Goal: Transaction & Acquisition: Subscribe to service/newsletter

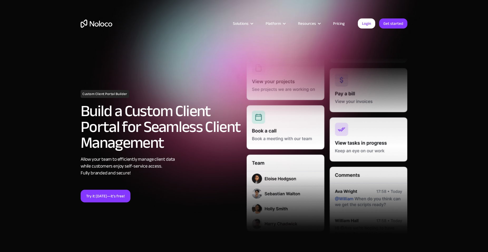
click at [340, 23] on link "Pricing" at bounding box center [339, 23] width 25 height 7
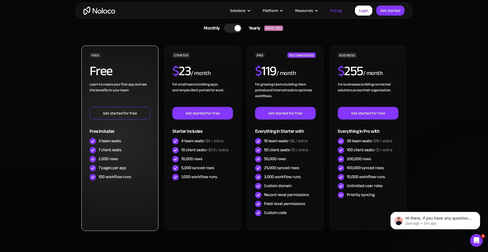
click at [118, 113] on link "Get started for free" at bounding box center [120, 113] width 61 height 13
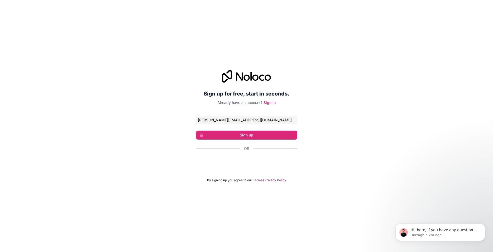
type input "gerard.power@legalit.ie"
click at [399, 113] on div "Sign up for free, start in seconds. Already have an account? Sign in gerard.pow…" at bounding box center [246, 126] width 493 height 127
click at [245, 135] on button "Sign up" at bounding box center [246, 135] width 101 height 9
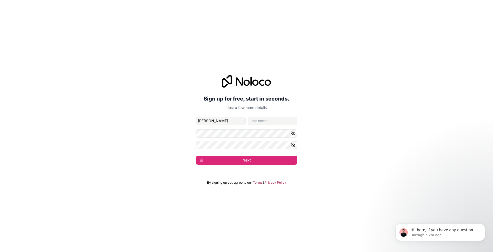
type input "Gerard"
type input "Power"
click at [245, 159] on button "Next" at bounding box center [246, 160] width 101 height 9
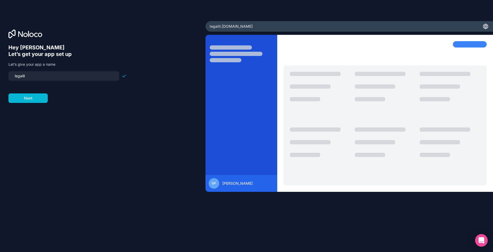
drag, startPoint x: 55, startPoint y: 75, endPoint x: -13, endPoint y: 76, distance: 68.3
click at [12, 76] on input "legalit" at bounding box center [64, 75] width 104 height 7
type input "l"
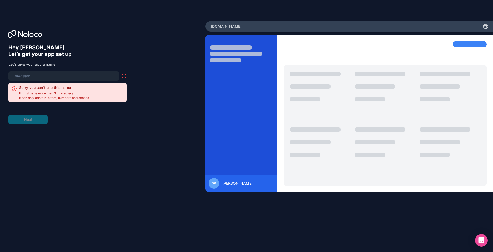
type input "l"
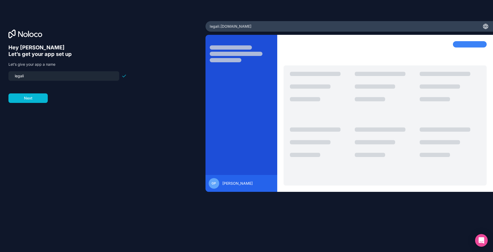
type input "legalit"
click at [29, 97] on button "Next" at bounding box center [27, 97] width 39 height 9
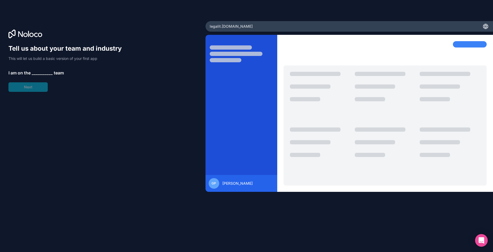
click at [36, 72] on span "__________" at bounding box center [42, 73] width 21 height 6
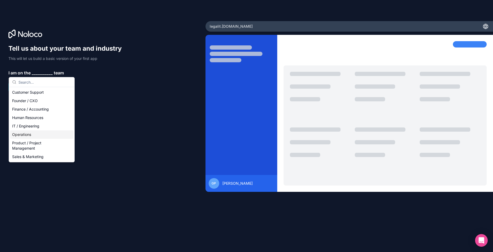
click at [25, 133] on div "Operations" at bounding box center [41, 134] width 63 height 8
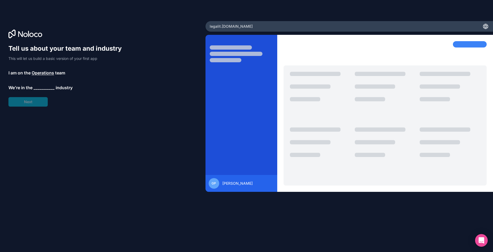
click at [45, 87] on span "__________" at bounding box center [43, 87] width 21 height 6
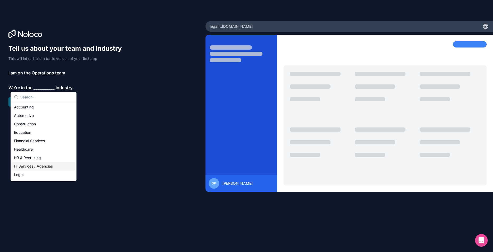
click at [38, 168] on div "IT Services / Agencies" at bounding box center [43, 166] width 63 height 8
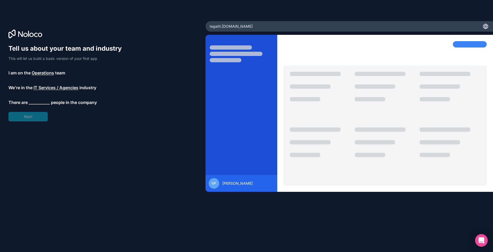
click at [44, 101] on span "__________" at bounding box center [39, 102] width 21 height 6
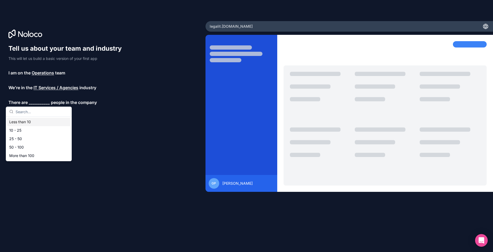
click at [31, 124] on div "Less than 10" at bounding box center [38, 122] width 63 height 8
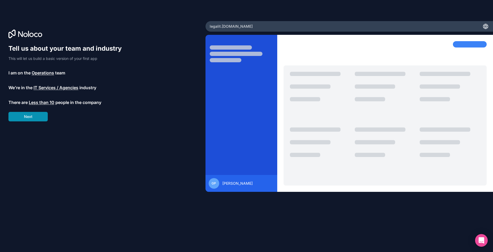
click at [28, 116] on button "Next" at bounding box center [27, 116] width 39 height 9
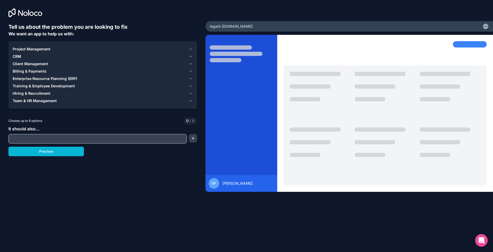
click at [190, 49] on icon "button" at bounding box center [191, 49] width 2 height 1
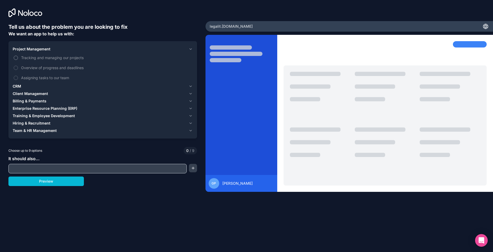
click at [17, 58] on button "Tracking and managing our projects" at bounding box center [16, 58] width 4 height 4
click at [191, 86] on icon "button" at bounding box center [191, 86] width 2 height 1
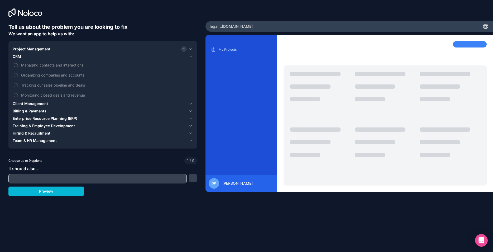
click at [16, 63] on label "Managing contacts and interactions" at bounding box center [103, 65] width 180 height 10
click at [16, 63] on button "Managing contacts and interactions" at bounding box center [16, 65] width 4 height 4
click at [190, 104] on icon "button" at bounding box center [191, 104] width 4 height 4
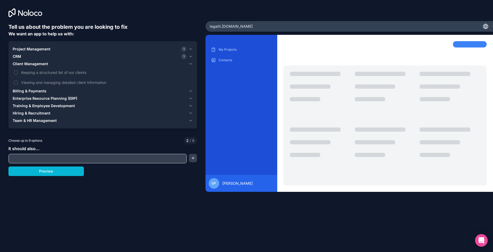
click at [190, 104] on icon "button" at bounding box center [191, 106] width 4 height 4
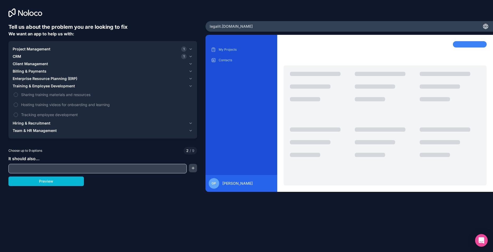
click at [191, 69] on button "Billing & Payments" at bounding box center [103, 71] width 180 height 7
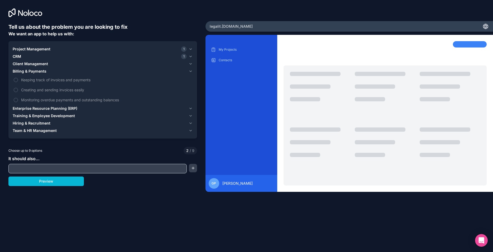
click at [189, 109] on icon "button" at bounding box center [191, 108] width 4 height 4
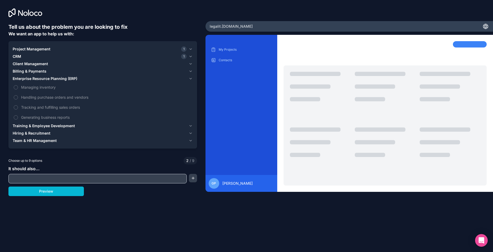
click at [190, 126] on icon "button" at bounding box center [191, 125] width 2 height 1
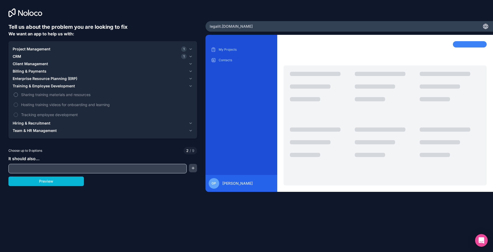
click at [17, 94] on button "Sharing training materials and resources" at bounding box center [16, 95] width 4 height 4
click at [19, 104] on label "Hosting training videos for onboarding and learning" at bounding box center [103, 105] width 180 height 10
click at [18, 104] on button "Hosting training videos for onboarding and learning" at bounding box center [16, 105] width 4 height 4
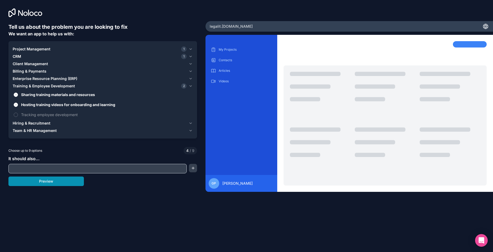
click at [43, 181] on button "Preview" at bounding box center [45, 180] width 75 height 9
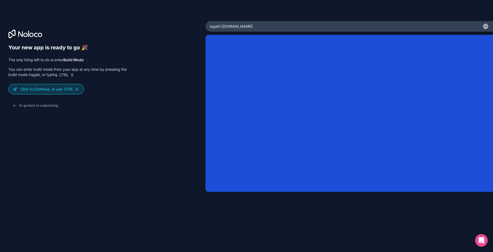
click at [40, 90] on p "Click to Continue, or use Ctrl E" at bounding box center [49, 89] width 59 height 5
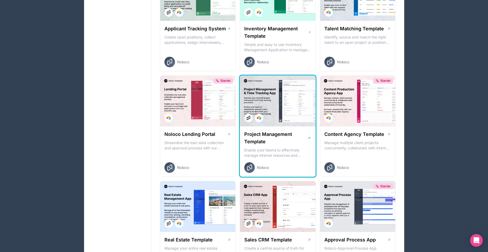
scroll to position [269, 0]
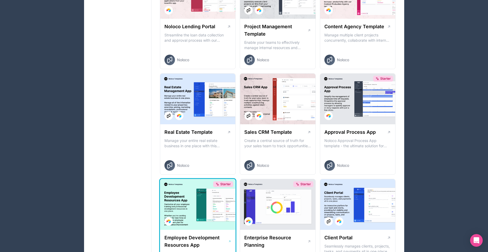
drag, startPoint x: 183, startPoint y: 195, endPoint x: 284, endPoint y: 185, distance: 101.8
click at [236, 185] on div "Starter" at bounding box center [197, 204] width 75 height 51
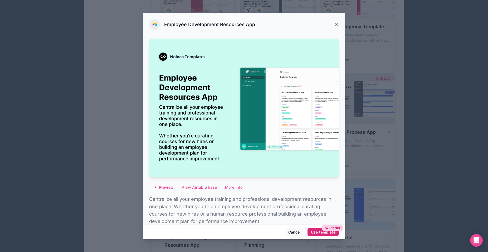
click at [317, 232] on div "Starter Use template" at bounding box center [323, 232] width 25 height 5
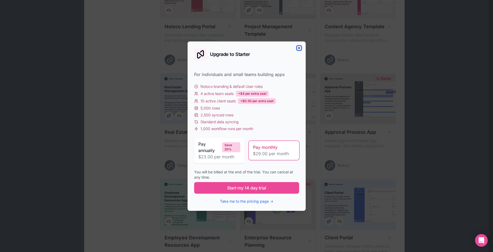
click at [300, 47] on icon "button" at bounding box center [299, 48] width 4 height 4
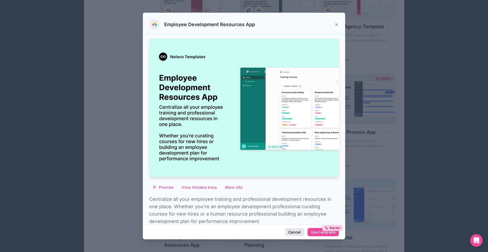
click at [295, 233] on button "Cancel" at bounding box center [295, 232] width 20 height 8
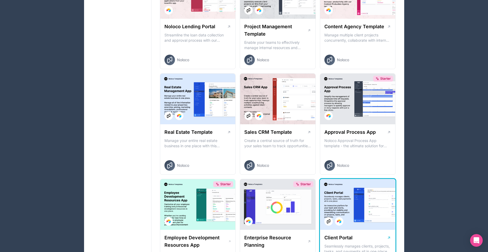
click at [363, 210] on div at bounding box center [357, 204] width 75 height 51
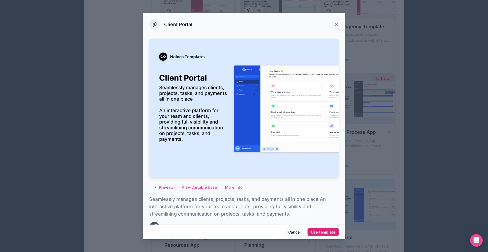
click at [324, 232] on div "Use template" at bounding box center [323, 232] width 25 height 5
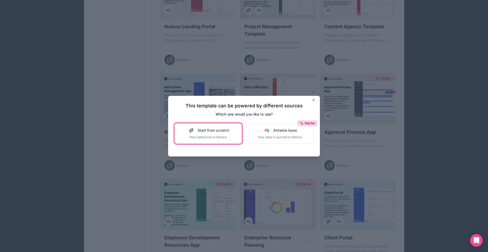
click at [212, 131] on span "Start from scratch" at bounding box center [214, 130] width 32 height 5
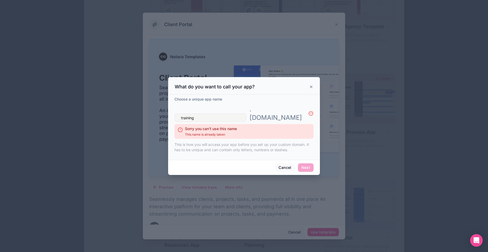
click at [310, 113] on icon at bounding box center [311, 113] width 5 height 5
click at [200, 113] on input "training" at bounding box center [211, 117] width 72 height 8
click at [179, 114] on input "training" at bounding box center [211, 117] width 72 height 8
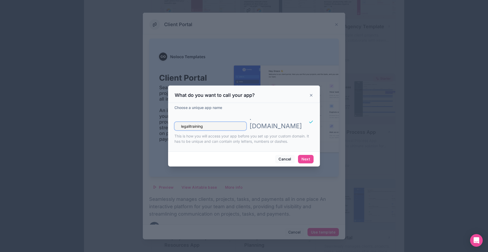
type input "legalittraining"
drag, startPoint x: 229, startPoint y: 122, endPoint x: 140, endPoint y: 122, distance: 89.1
click at [175, 122] on input "legalittraining" at bounding box center [211, 126] width 72 height 8
type input "tand"
click at [309, 156] on button "Next" at bounding box center [306, 159] width 16 height 8
